Goal: Task Accomplishment & Management: Use online tool/utility

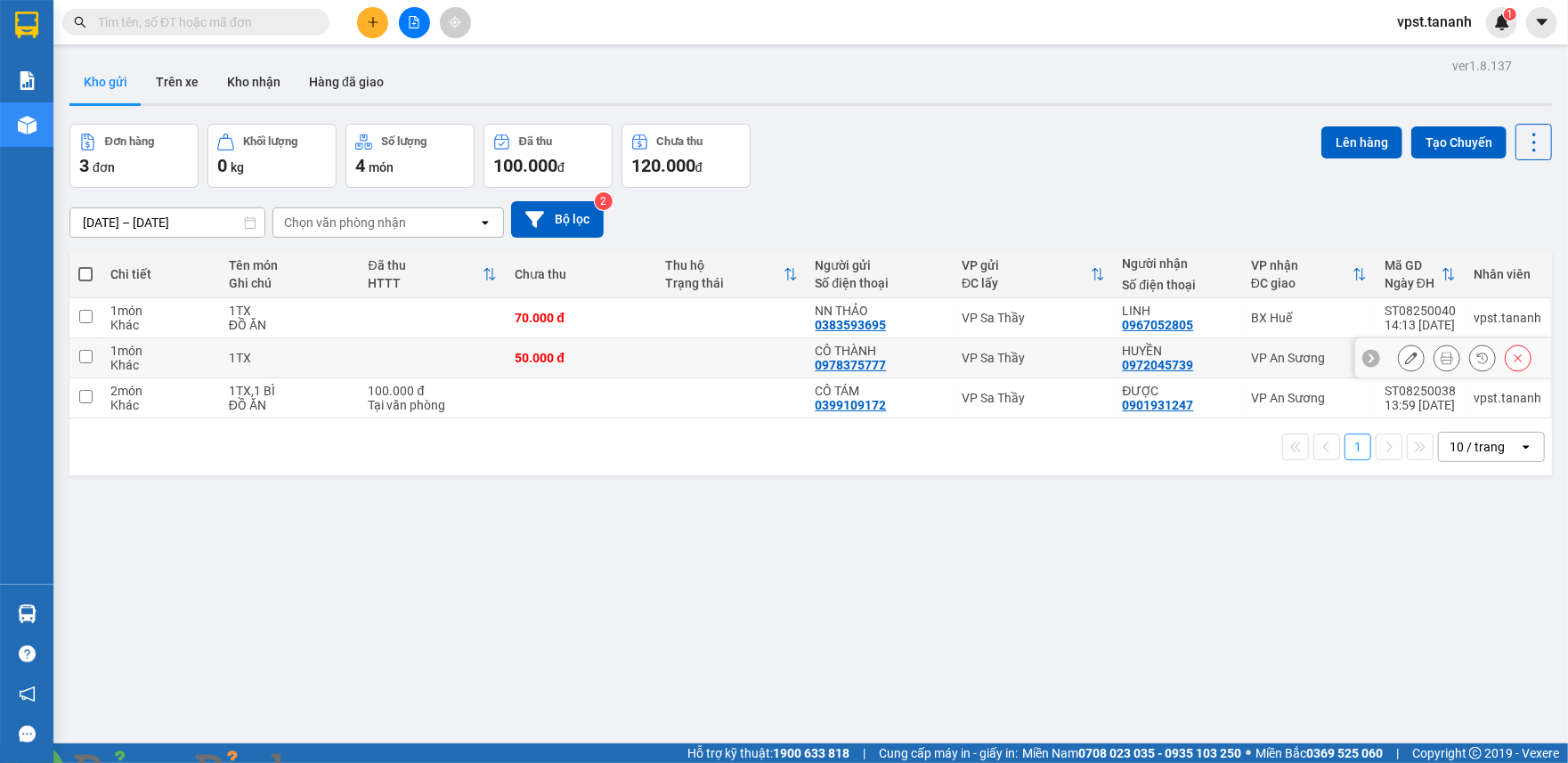
click at [80, 365] on td at bounding box center [85, 358] width 32 height 40
checkbox input "true"
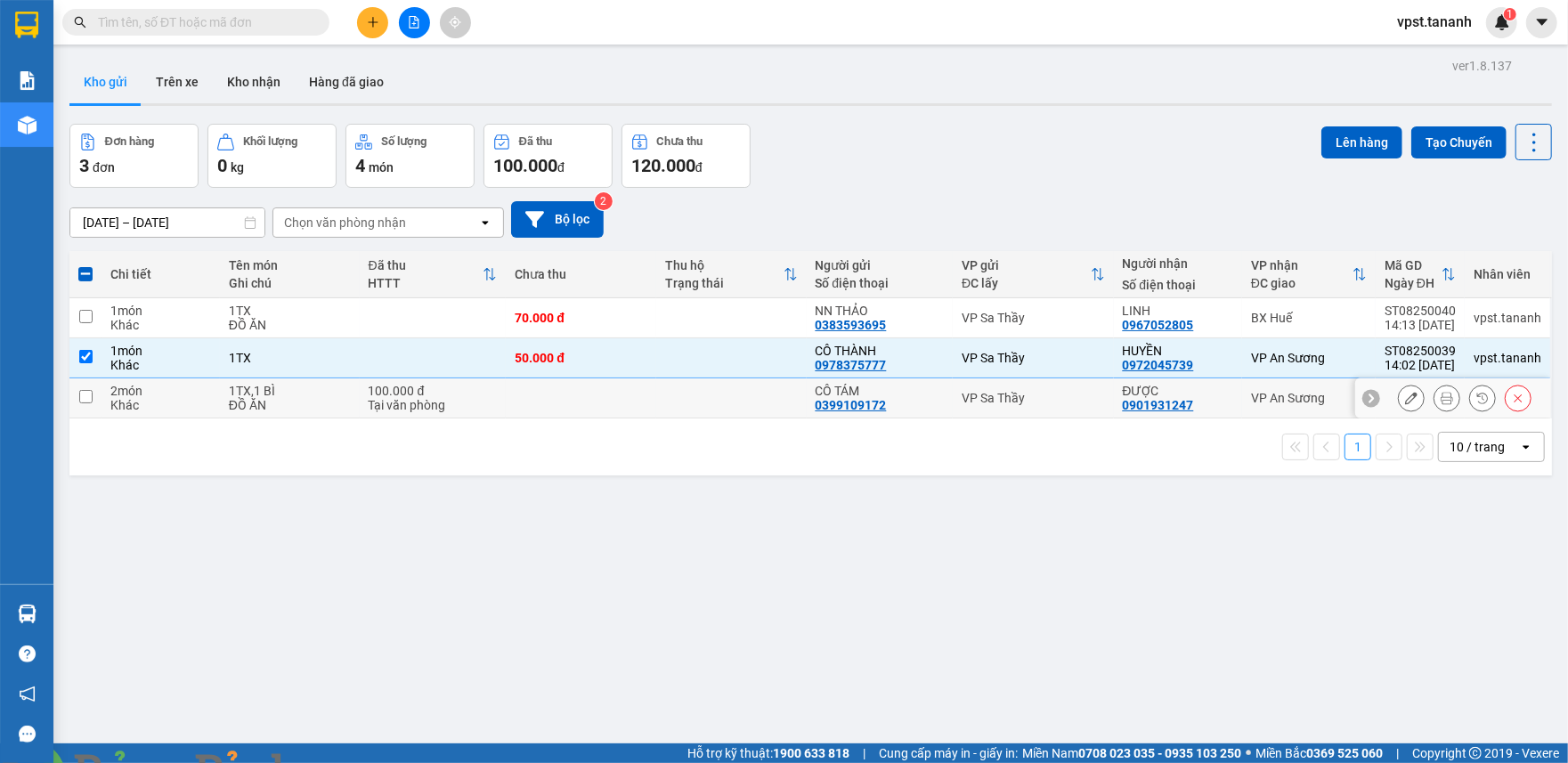
click at [79, 395] on input "checkbox" at bounding box center [85, 396] width 13 height 13
checkbox input "true"
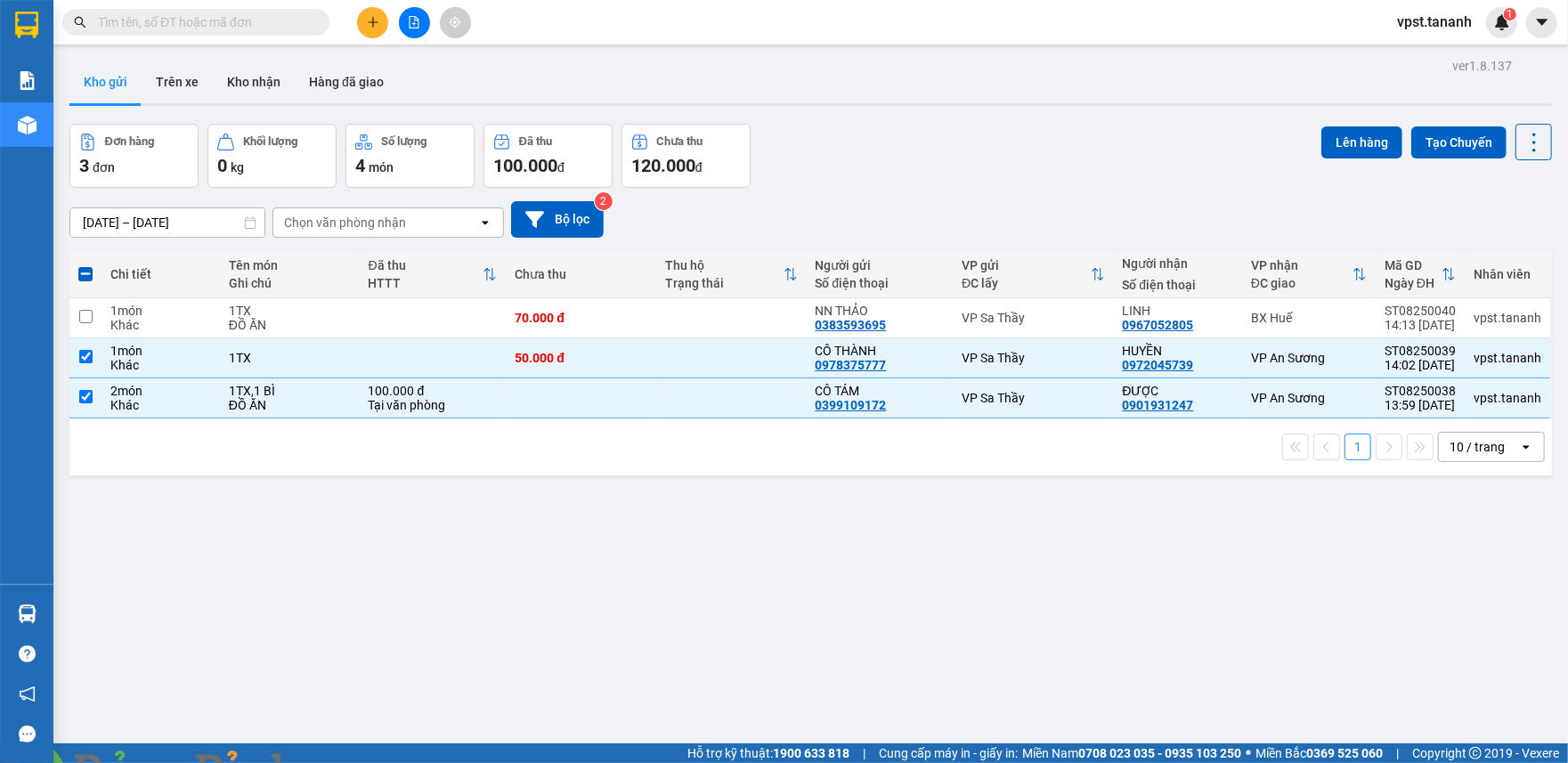
click at [356, 762] on img at bounding box center [351, 774] width 11 height 11
click at [1329, 128] on button "Lên hàng" at bounding box center [1362, 142] width 81 height 32
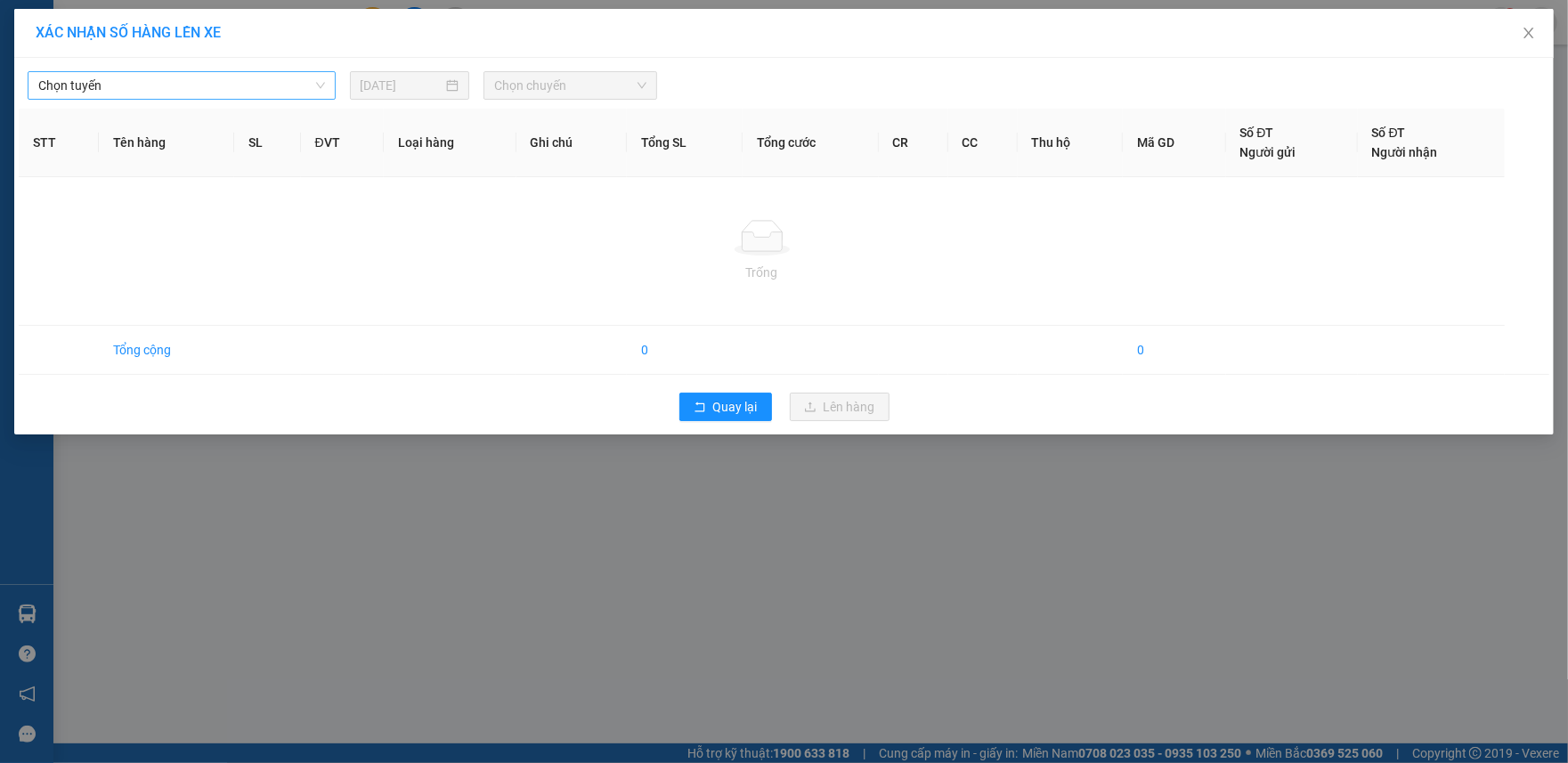
click at [240, 93] on span "Chọn tuyến" at bounding box center [181, 85] width 287 height 27
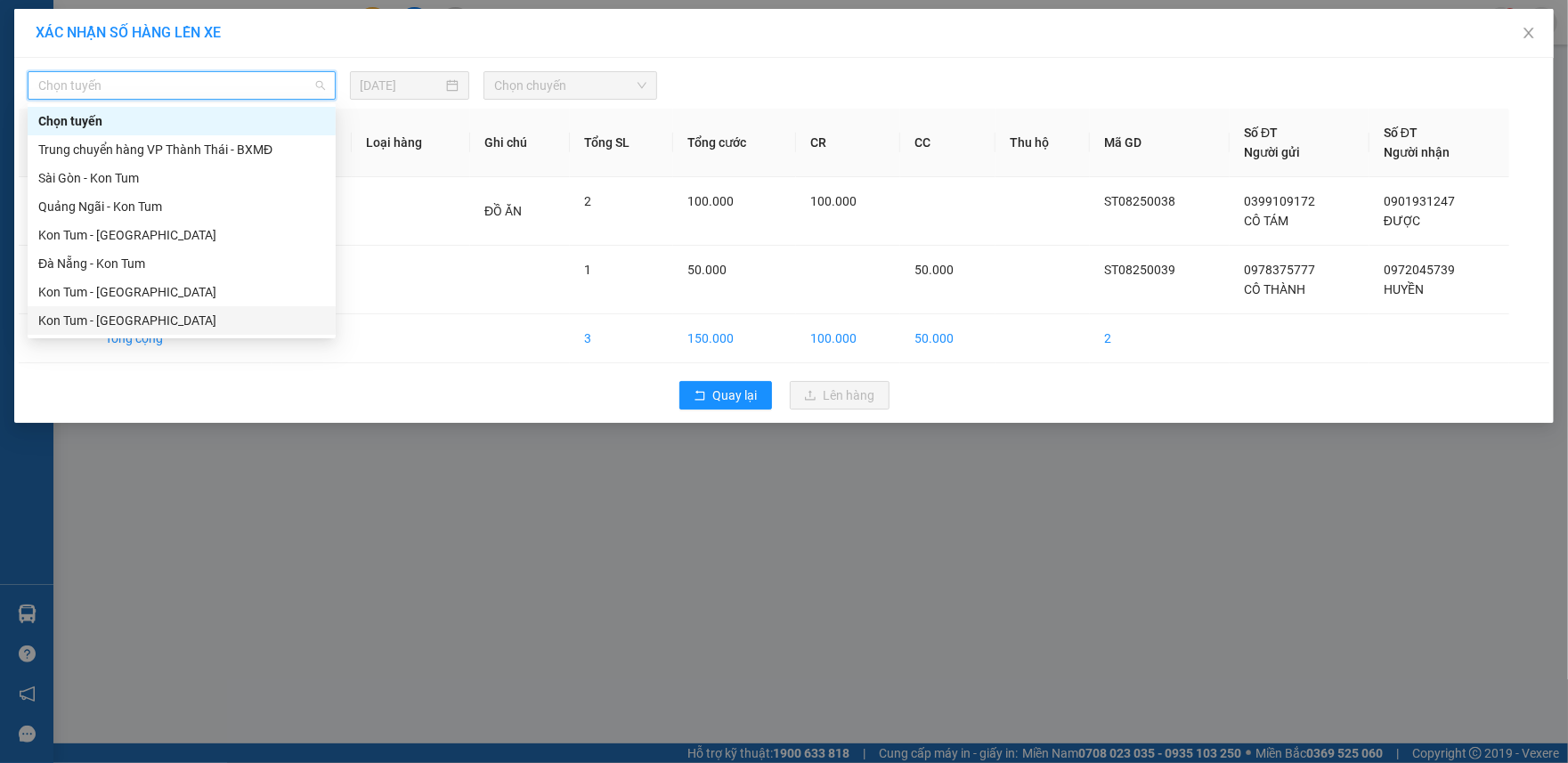
click at [146, 321] on div "Kon Tum - [GEOGRAPHIC_DATA]" at bounding box center [181, 320] width 287 height 19
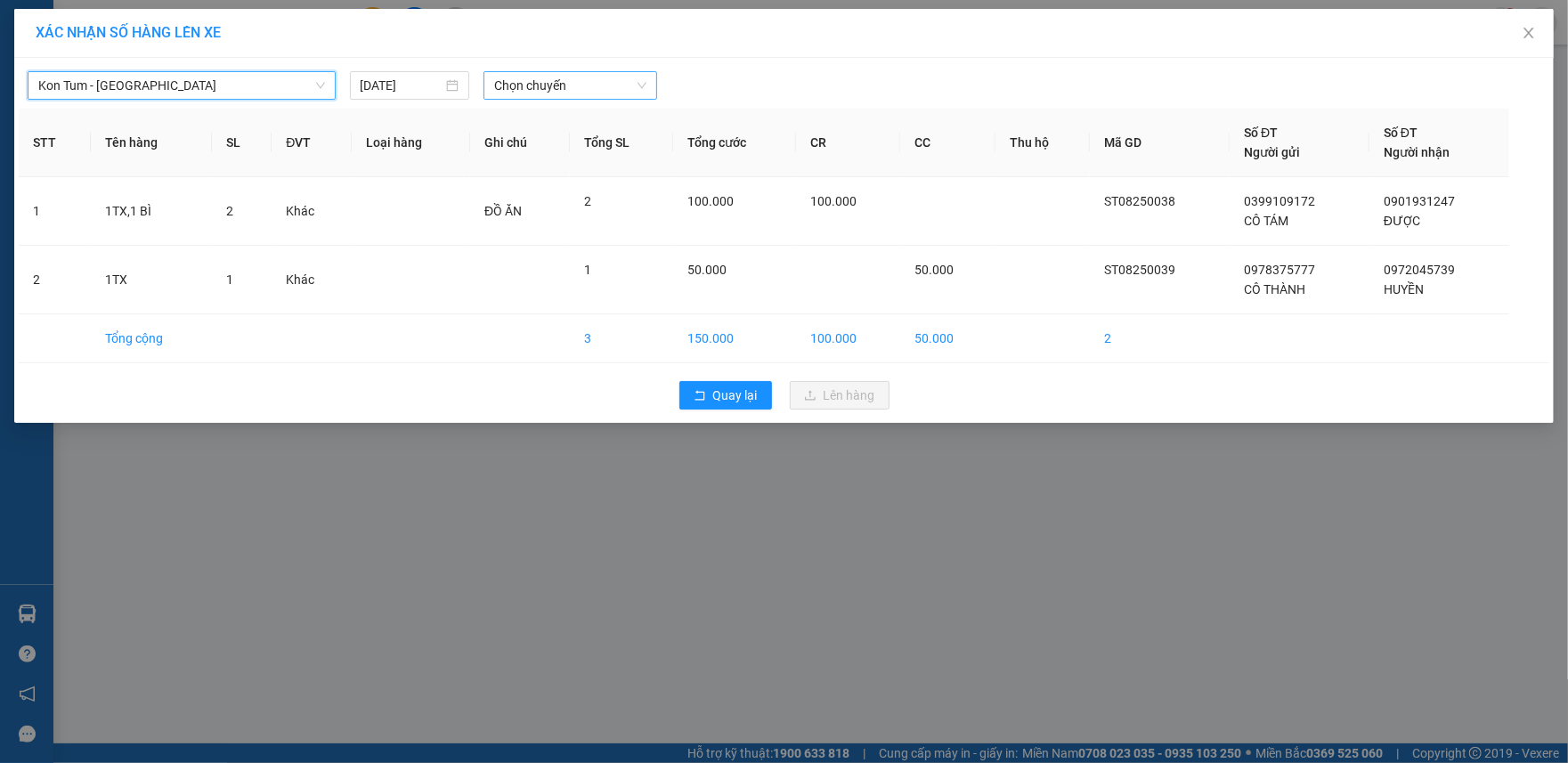
click at [546, 85] on span "Chọn chuyến" at bounding box center [570, 85] width 152 height 27
click at [586, 68] on div "Kon Tum - [GEOGRAPHIC_DATA] [DATE] Chọn chuyến Chọn chuyến" at bounding box center [784, 81] width 1531 height 37
click at [586, 78] on span "Chọn chuyến" at bounding box center [570, 85] width 152 height 27
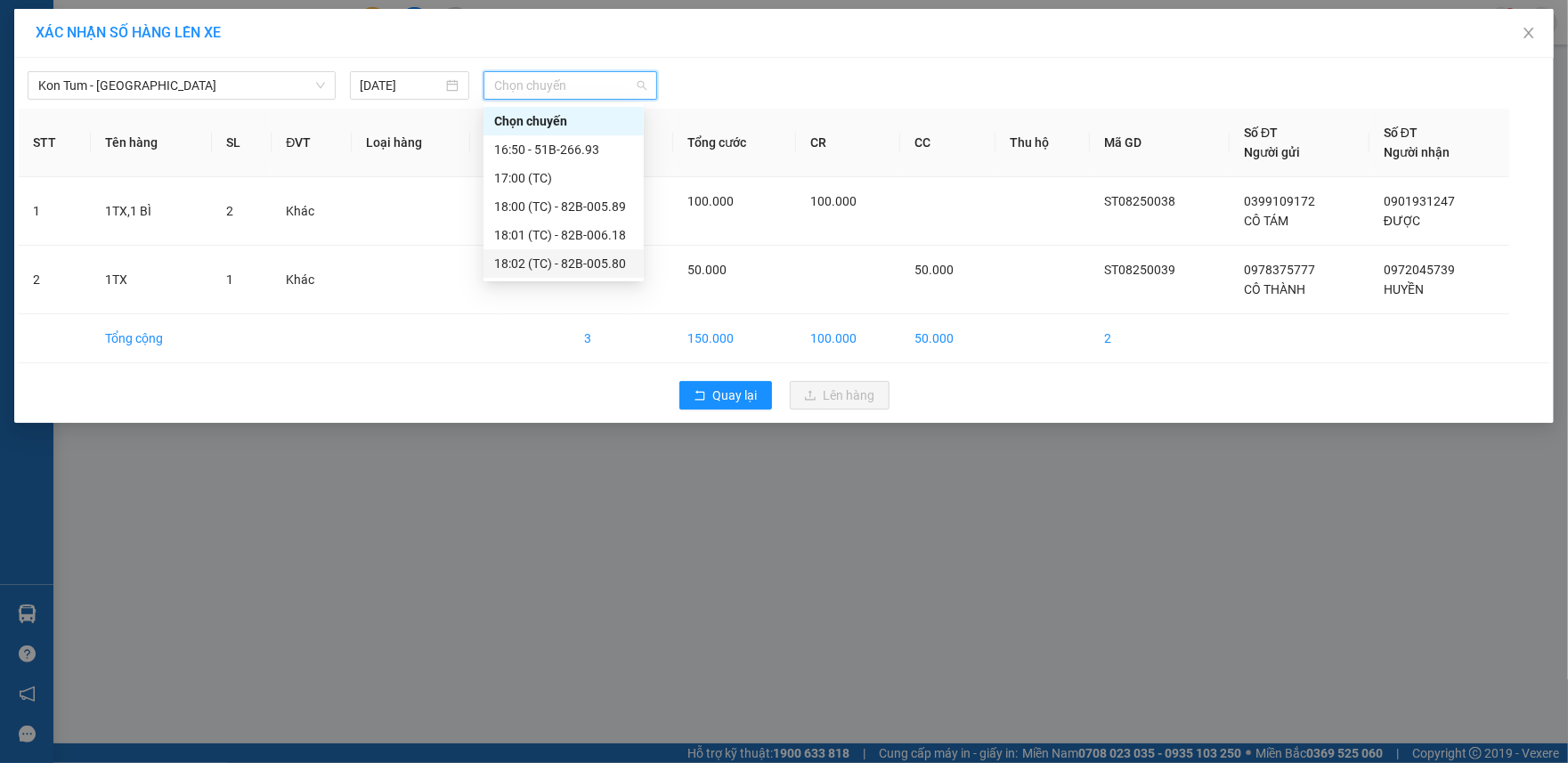
click at [572, 260] on div "18:02 (TC) - 82B-005.80" at bounding box center [564, 263] width 139 height 19
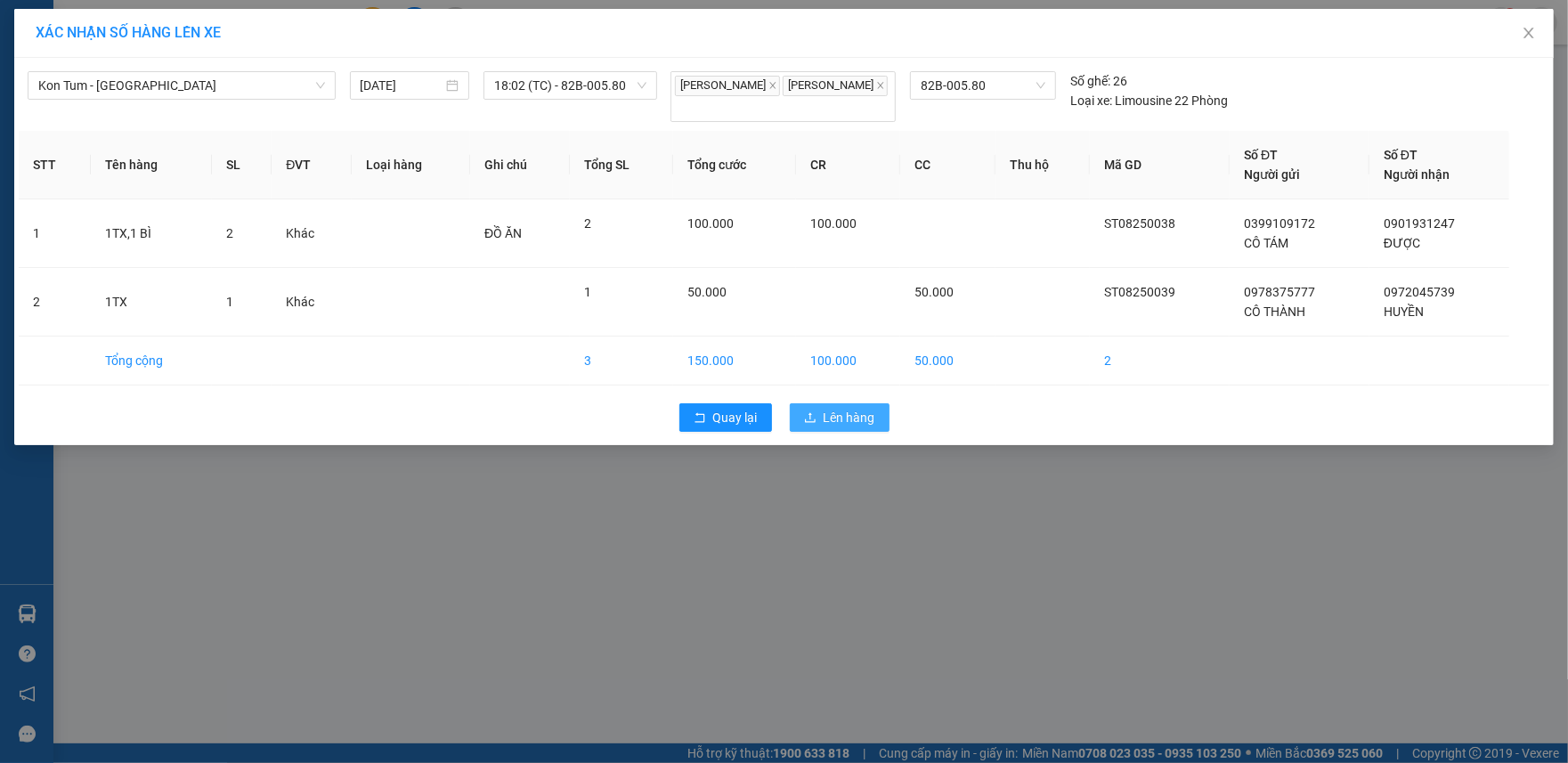
click at [841, 427] on span "Lên hàng" at bounding box center [849, 417] width 52 height 19
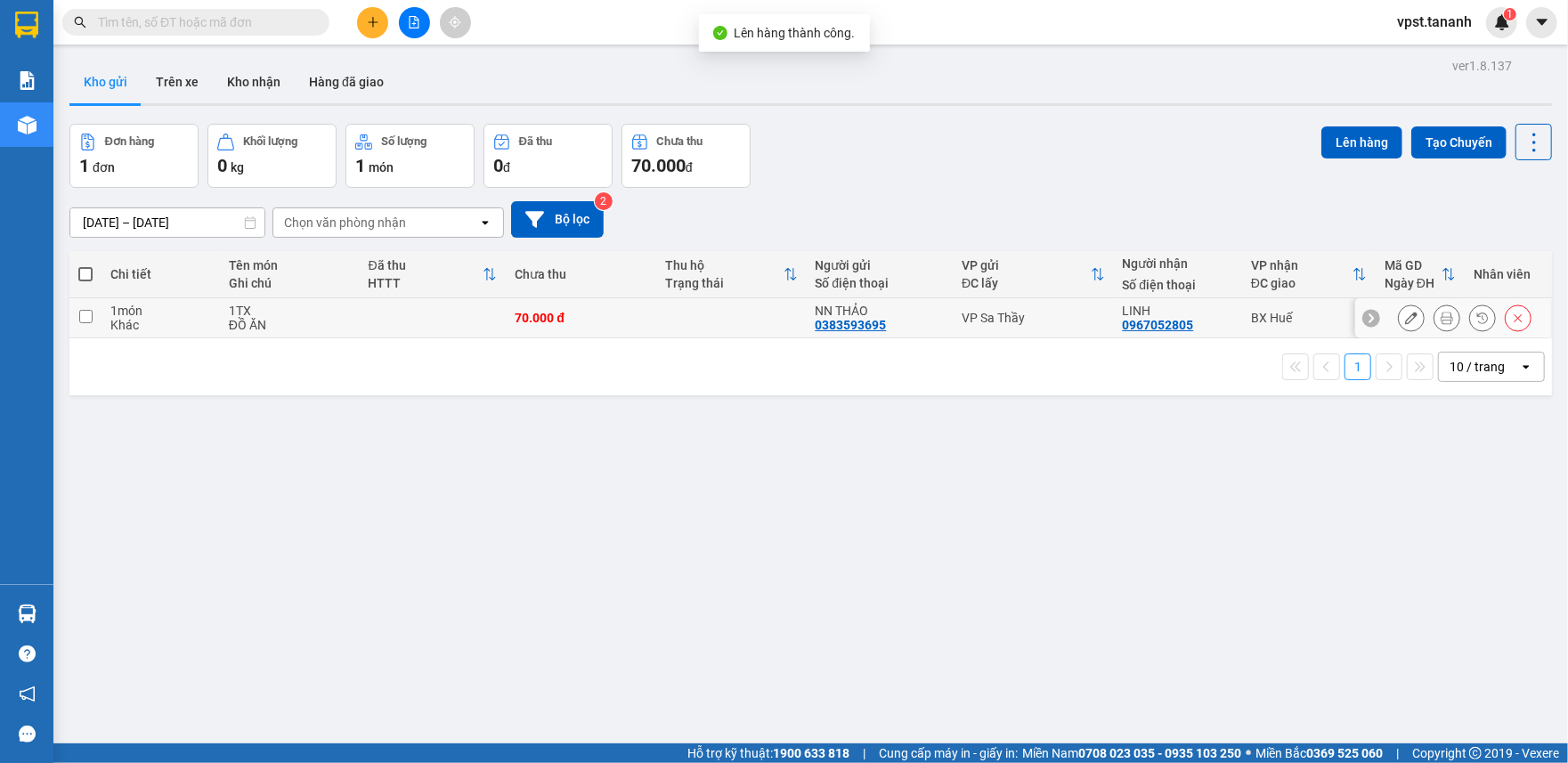
click at [79, 314] on input "checkbox" at bounding box center [85, 317] width 13 height 13
checkbox input "true"
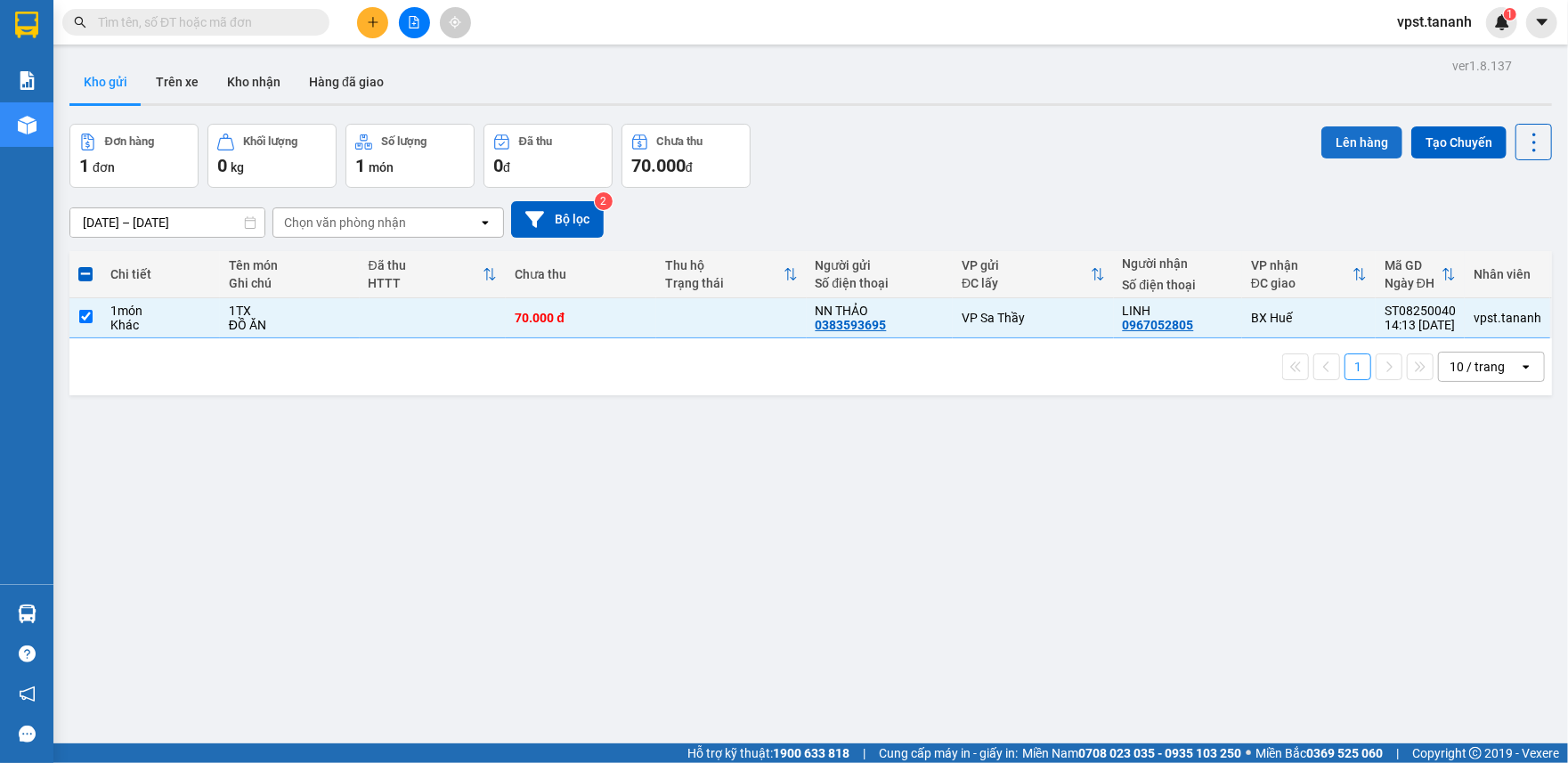
click at [1345, 130] on button "Lên hàng" at bounding box center [1362, 142] width 81 height 32
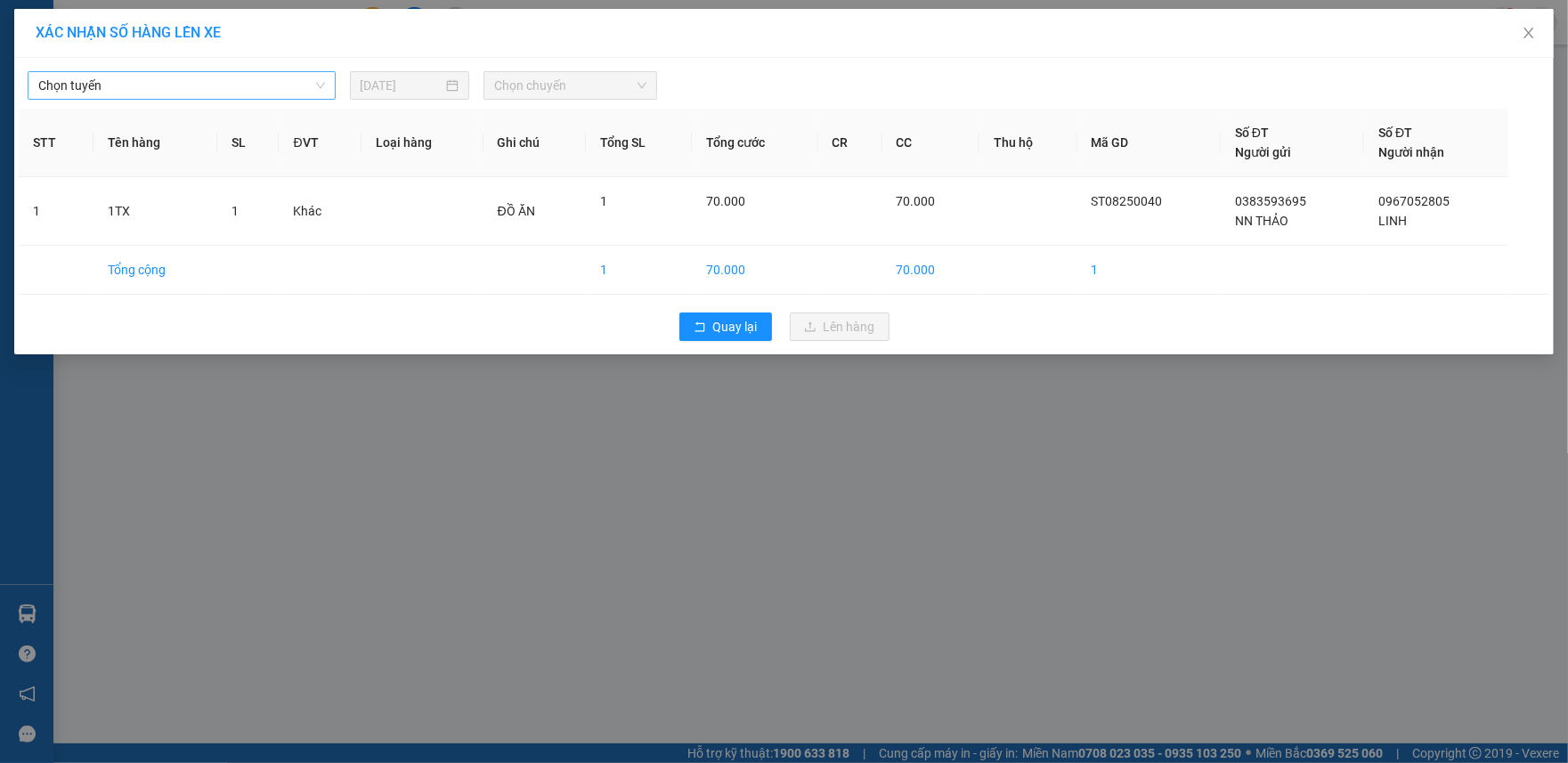
click at [312, 89] on span "Chọn tuyến" at bounding box center [181, 85] width 287 height 27
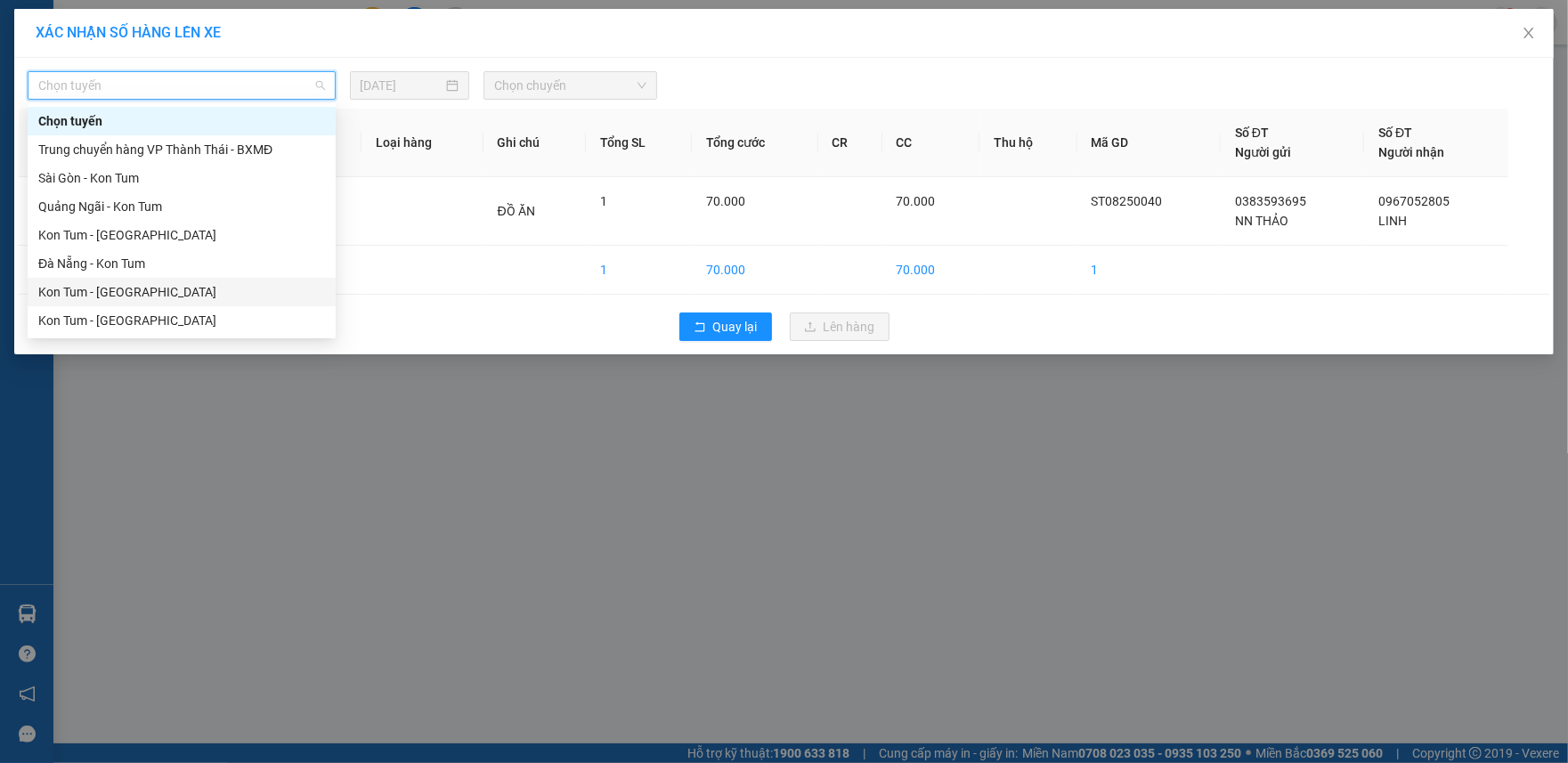
click at [223, 293] on div "Kon Tum - [GEOGRAPHIC_DATA]" at bounding box center [181, 291] width 287 height 19
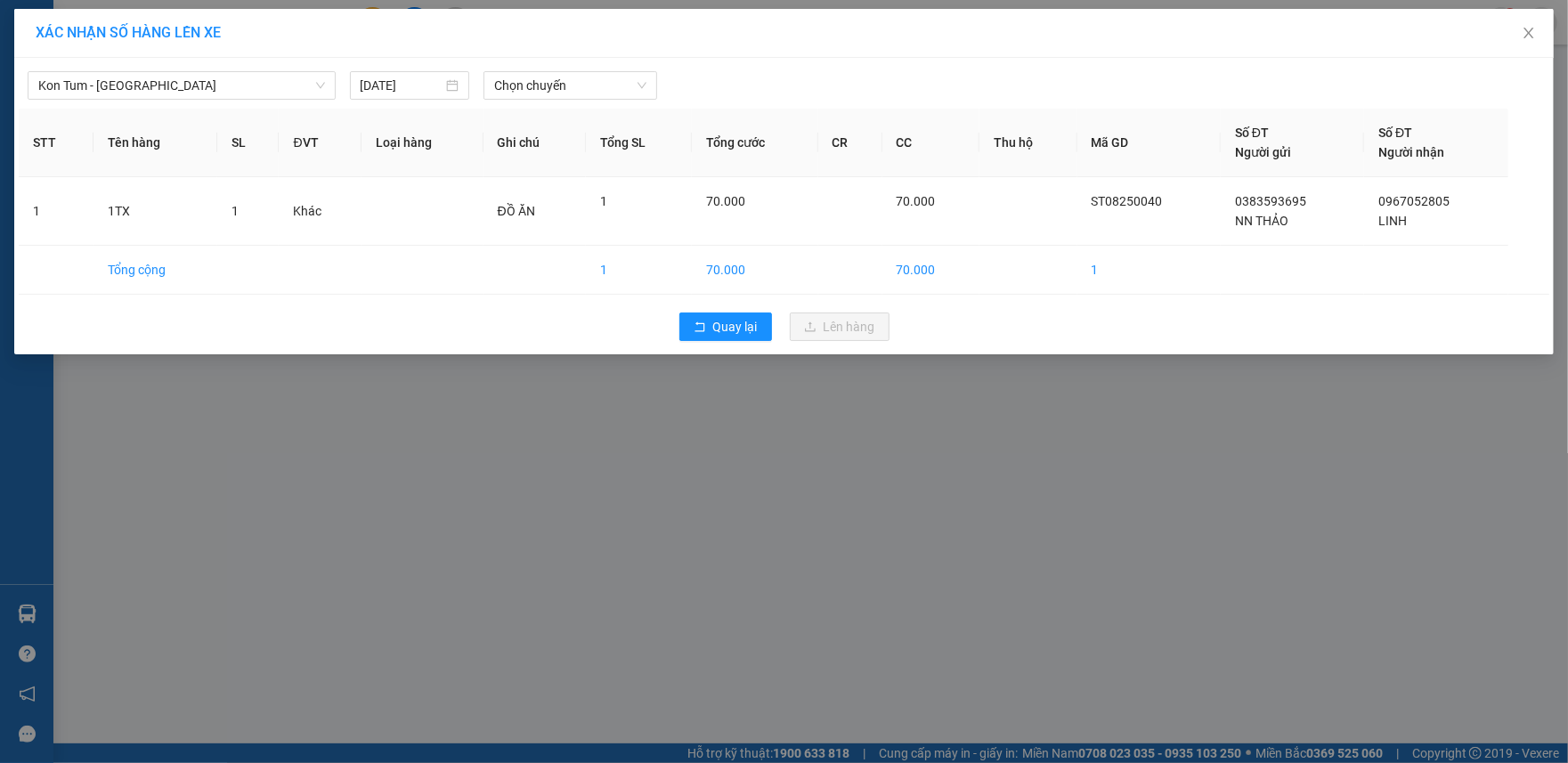
click at [554, 107] on div "Kon Tum - [GEOGRAPHIC_DATA] [DATE] Chọn chuyến STT Tên hàng SL ĐVT Loại hàng Gh…" at bounding box center [784, 205] width 1540 height 296
click at [561, 82] on span "Chọn chuyến" at bounding box center [570, 85] width 152 height 27
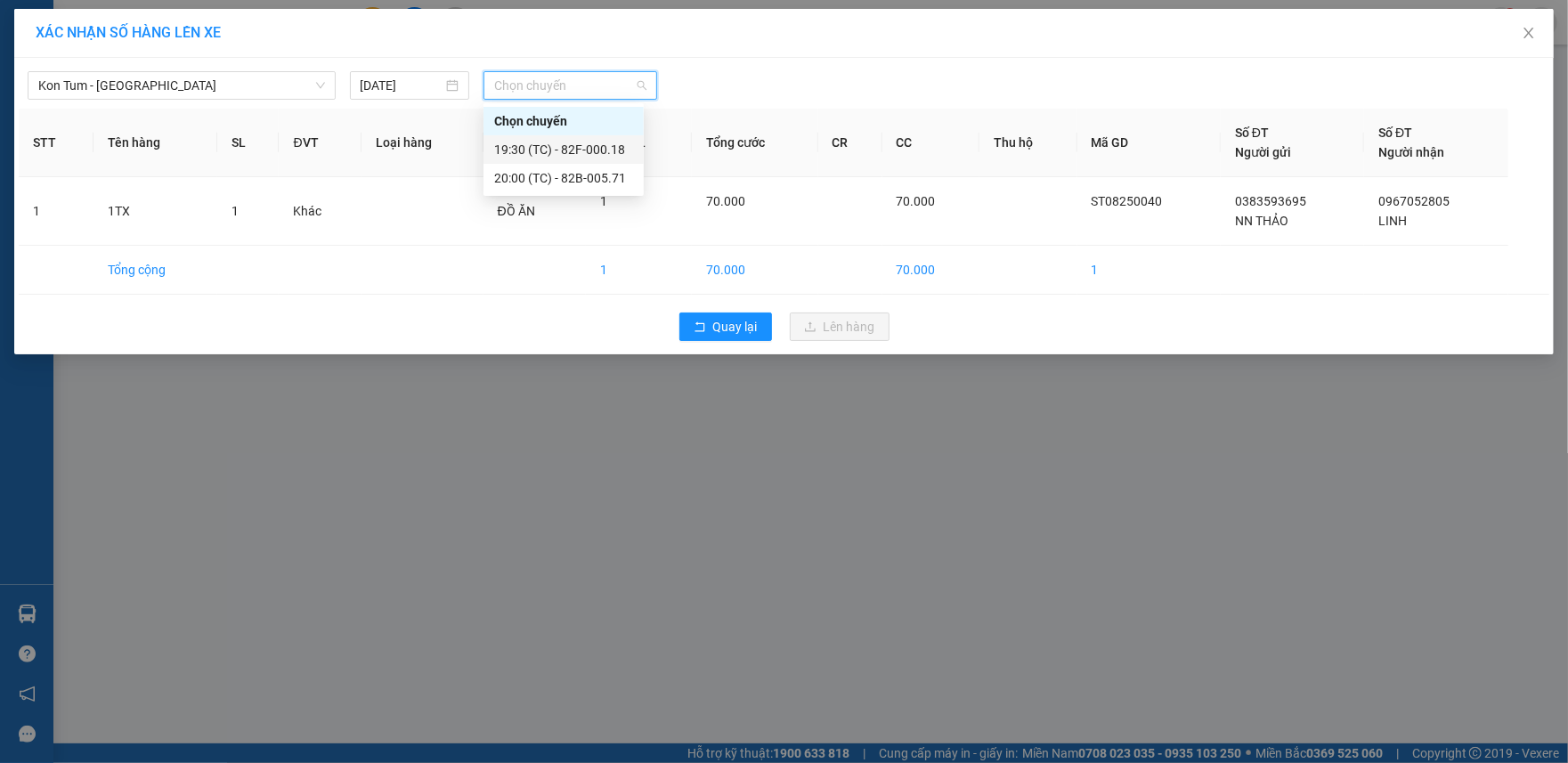
click at [551, 150] on div "19:30 (TC) - 82F-000.18" at bounding box center [564, 149] width 139 height 19
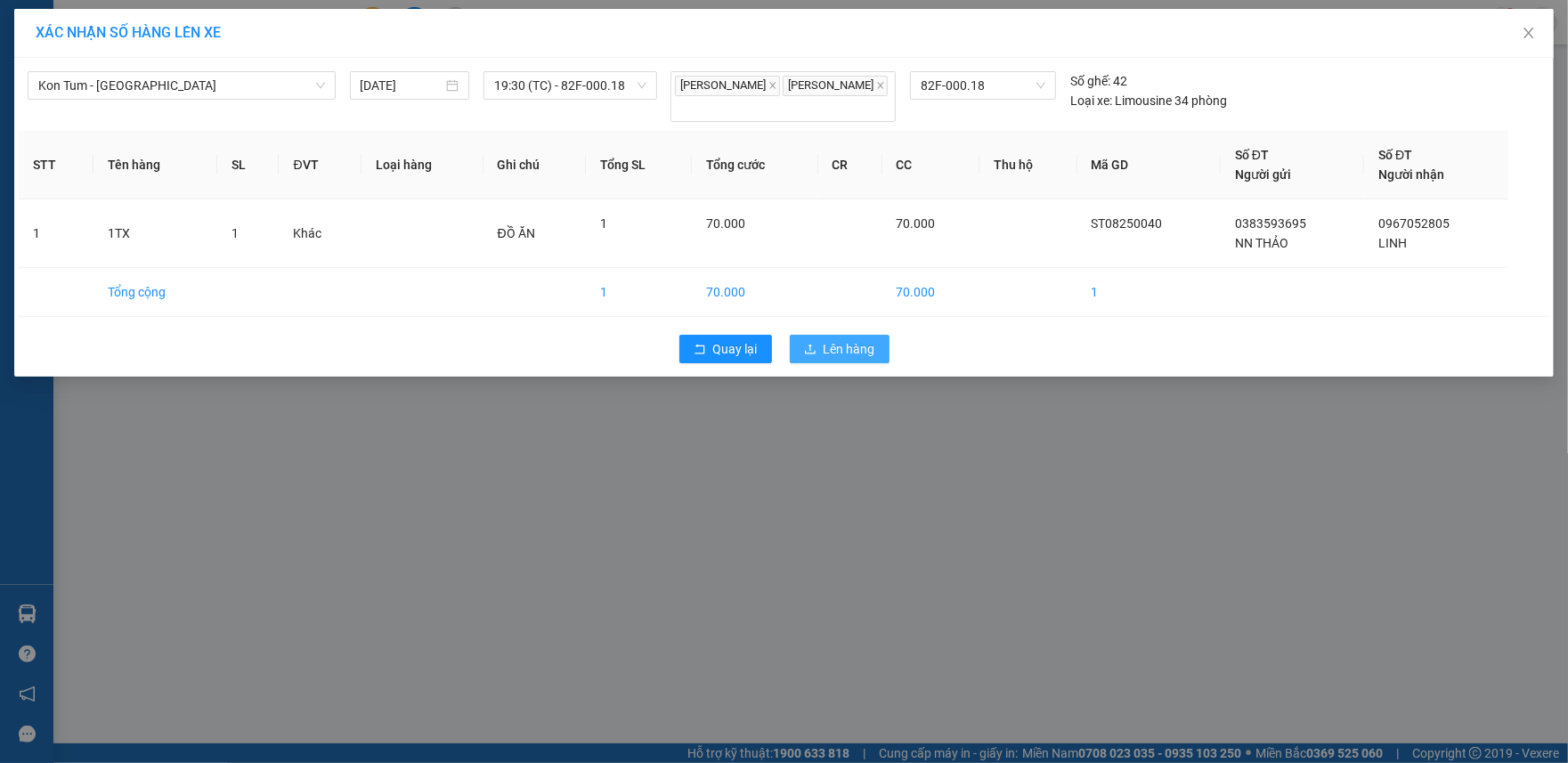
click at [859, 355] on span "Lên hàng" at bounding box center [849, 348] width 52 height 19
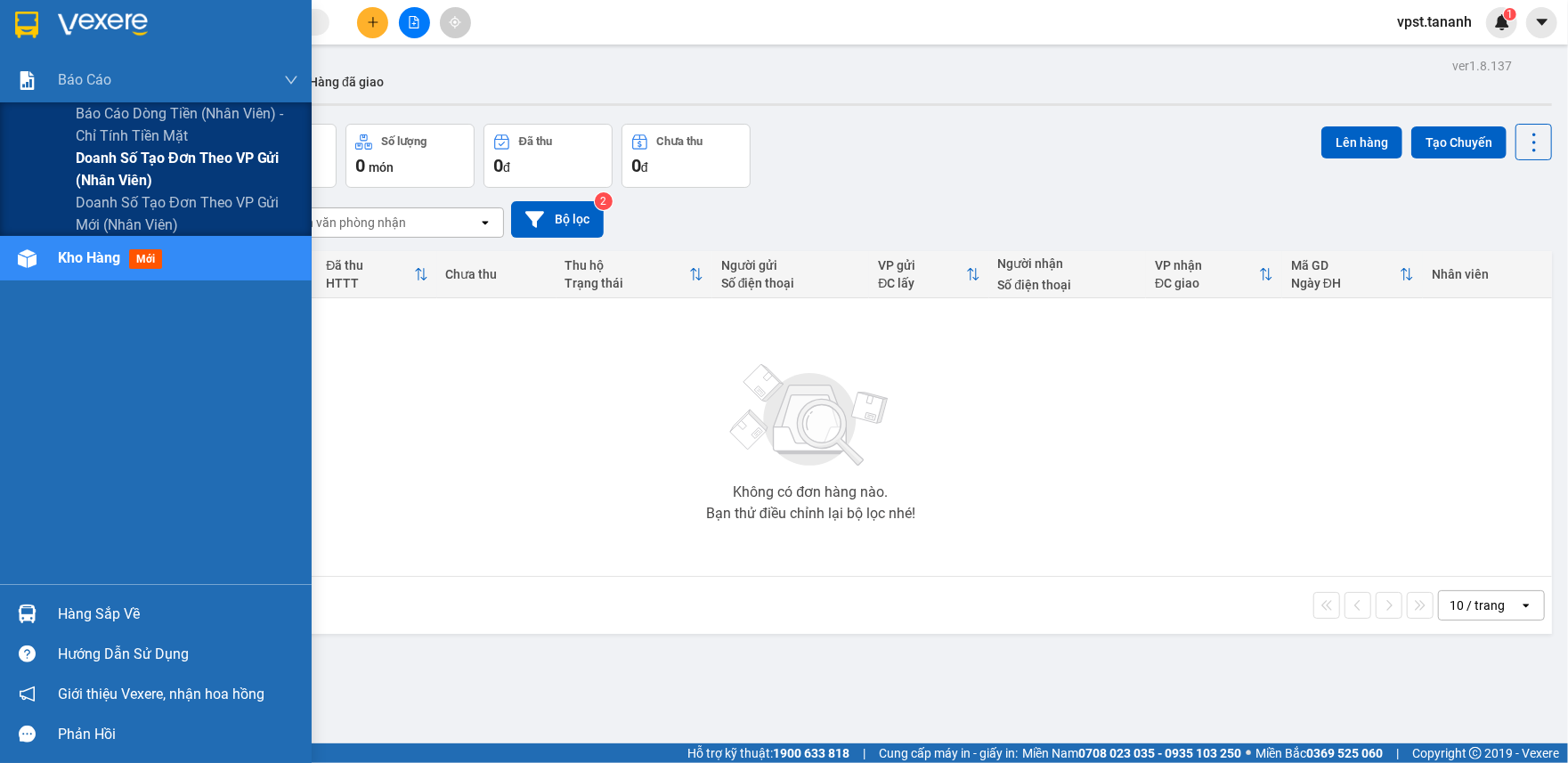
click at [165, 162] on span "Doanh số tạo đơn theo VP gửi (nhân viên)" at bounding box center [188, 169] width 223 height 45
